Goal: Find specific page/section: Find specific page/section

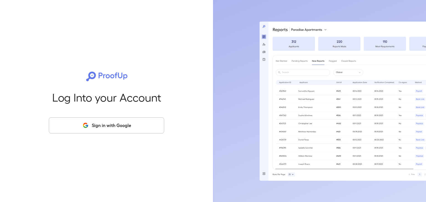
click at [128, 124] on button "Sign in with Google" at bounding box center [106, 125] width 115 height 16
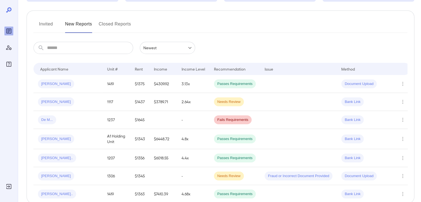
scroll to position [58, 0]
click at [75, 99] on div "[PERSON_NAME]" at bounding box center [68, 101] width 60 height 9
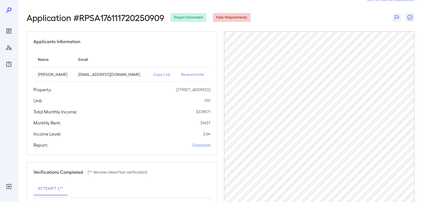
scroll to position [17, 0]
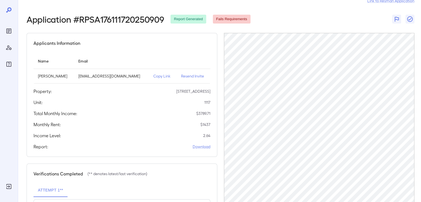
click at [160, 76] on p "Copy Link" at bounding box center [162, 76] width 19 height 6
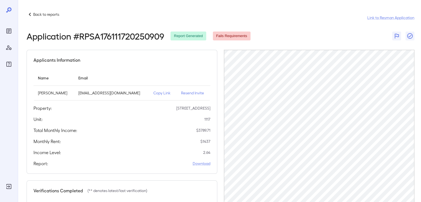
click at [7, 25] on div at bounding box center [8, 38] width 9 height 62
click at [8, 28] on icon "Reports" at bounding box center [9, 31] width 7 height 7
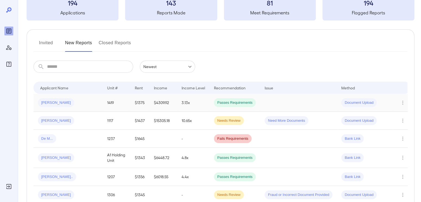
scroll to position [37, 0]
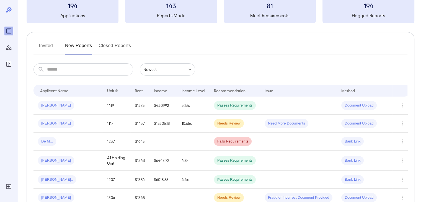
click at [51, 50] on button "Invited" at bounding box center [46, 47] width 25 height 13
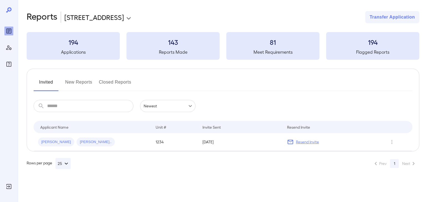
click at [84, 86] on button "New Reports" at bounding box center [78, 84] width 27 height 13
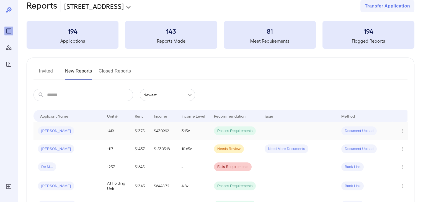
scroll to position [12, 0]
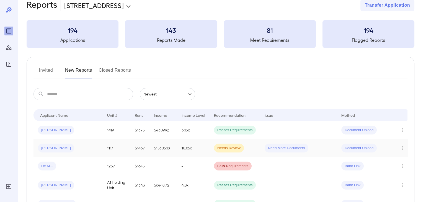
click at [99, 149] on td "Thomas J..." at bounding box center [68, 148] width 69 height 18
